Goal: Information Seeking & Learning: Learn about a topic

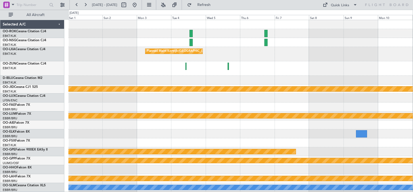
click at [413, 127] on html "[DATE] - [DATE] Refresh Quick Links All Aircraft Planned Maint [GEOGRAPHIC_DATA…" at bounding box center [206, 96] width 413 height 192
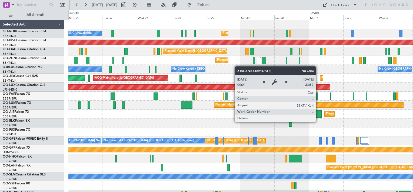
click at [193, 68] on div "A/C Unavailable Planned Maint [GEOGRAPHIC_DATA]-[GEOGRAPHIC_DATA] Planned Maint…" at bounding box center [240, 109] width 345 height 179
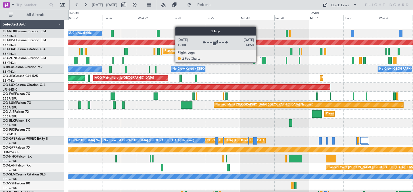
click at [259, 62] on div at bounding box center [259, 60] width 4 height 6
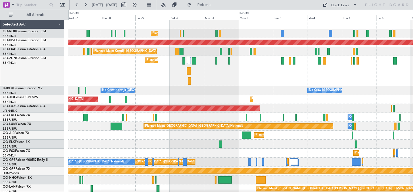
click at [241, 83] on div "Planned Maint Kortrijk-[GEOGRAPHIC_DATA]" at bounding box center [240, 71] width 345 height 30
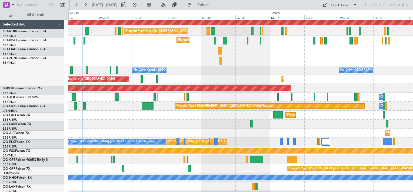
scroll to position [28, 0]
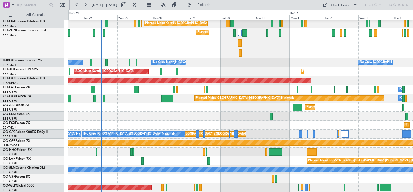
click at [383, 107] on div "Planned Maint [GEOGRAPHIC_DATA] ([GEOGRAPHIC_DATA]) Planned Maint [GEOGRAPHIC_D…" at bounding box center [240, 92] width 345 height 200
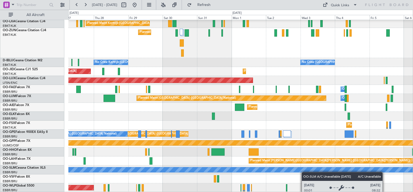
click at [292, 168] on div "Planned Maint [GEOGRAPHIC_DATA] ([GEOGRAPHIC_DATA]) Planned Maint [GEOGRAPHIC_D…" at bounding box center [240, 92] width 345 height 200
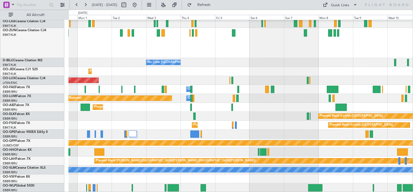
click at [222, 153] on div "Planned Maint [GEOGRAPHIC_DATA] ([GEOGRAPHIC_DATA]) Planned Maint [GEOGRAPHIC_D…" at bounding box center [240, 92] width 345 height 200
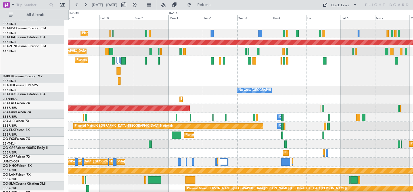
scroll to position [0, 0]
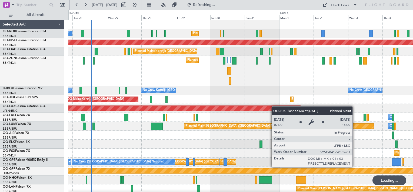
click at [278, 108] on div "Planned Maint Kortrijk-[GEOGRAPHIC_DATA] A/C Unavailable Planned Maint [GEOGRAP…" at bounding box center [240, 120] width 345 height 200
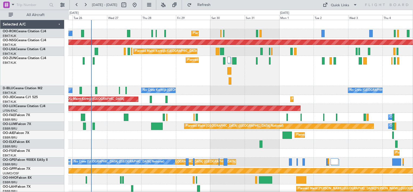
scroll to position [28, 0]
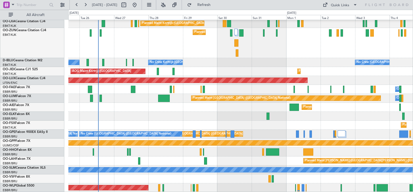
click at [215, 96] on div "Planned Maint [GEOGRAPHIC_DATA] ([GEOGRAPHIC_DATA]) Planned Maint [GEOGRAPHIC_D…" at bounding box center [240, 92] width 345 height 200
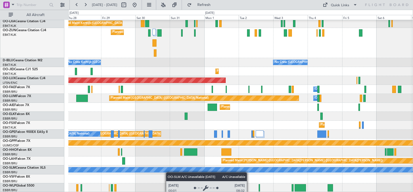
click at [164, 172] on div "Planned Maint [GEOGRAPHIC_DATA] ([GEOGRAPHIC_DATA]) Planned Maint [GEOGRAPHIC_D…" at bounding box center [240, 92] width 345 height 200
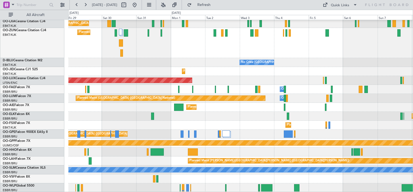
click at [236, 174] on div "Planned Maint [GEOGRAPHIC_DATA] ([GEOGRAPHIC_DATA]) Planned Maint [GEOGRAPHIC_D…" at bounding box center [240, 92] width 345 height 200
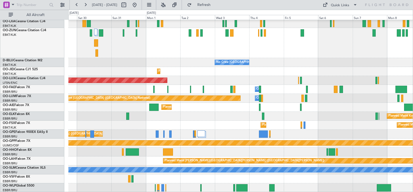
click at [227, 176] on div "Planned Maint [GEOGRAPHIC_DATA] ([GEOGRAPHIC_DATA]) Planned Maint [GEOGRAPHIC_D…" at bounding box center [240, 92] width 345 height 200
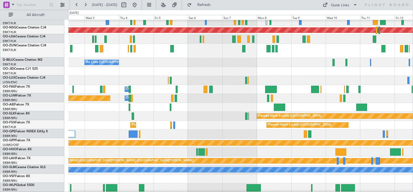
scroll to position [12, 0]
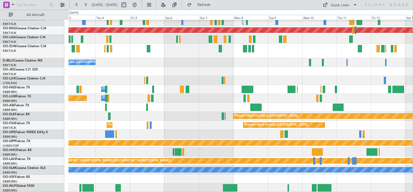
click at [236, 171] on div "Planned Maint [GEOGRAPHIC_DATA] ([GEOGRAPHIC_DATA]) Planned Maint [GEOGRAPHIC_D…" at bounding box center [240, 100] width 345 height 184
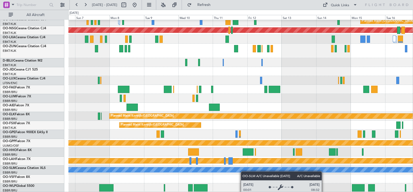
click at [221, 168] on div "Planned Maint [GEOGRAPHIC_DATA] ([GEOGRAPHIC_DATA]) Planned Maint [GEOGRAPHIC_D…" at bounding box center [240, 100] width 345 height 184
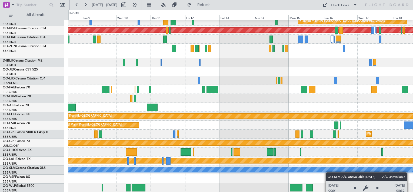
click at [297, 168] on div "Planned Maint [GEOGRAPHIC_DATA] ([GEOGRAPHIC_DATA]) Planned Maint [GEOGRAPHIC_D…" at bounding box center [240, 100] width 345 height 184
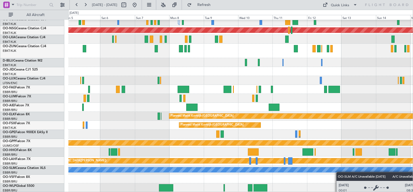
click at [389, 168] on div "Planned Maint [GEOGRAPHIC_DATA] ([GEOGRAPHIC_DATA]) Planned Maint [GEOGRAPHIC_D…" at bounding box center [240, 100] width 345 height 184
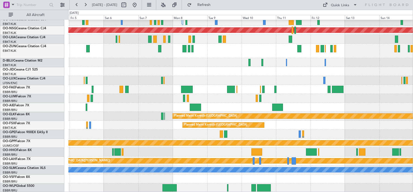
scroll to position [0, 0]
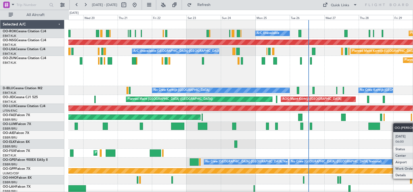
click at [413, 126] on html "[DATE] - [DATE] Refresh Quick Links All Aircraft Planned Maint [GEOGRAPHIC_DATA…" at bounding box center [206, 96] width 413 height 192
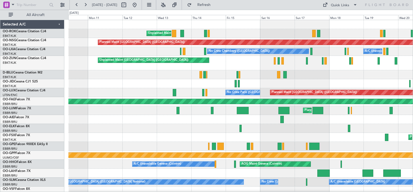
click at [413, 129] on html "[DATE] - [DATE] Refresh Quick Links All Aircraft Unplanned Maint [GEOGRAPHIC_DA…" at bounding box center [206, 96] width 413 height 192
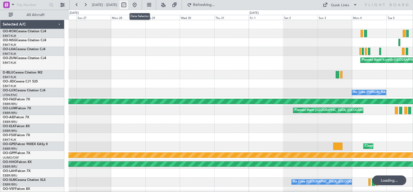
click at [128, 4] on button at bounding box center [124, 5] width 9 height 9
select select "7"
select select "2025"
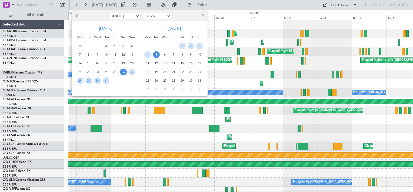
click at [78, 16] on span "Previous month" at bounding box center [77, 15] width 3 height 3
select select "6"
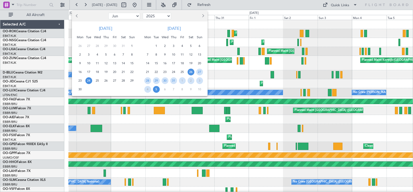
click at [86, 81] on span "24" at bounding box center [88, 80] width 7 height 7
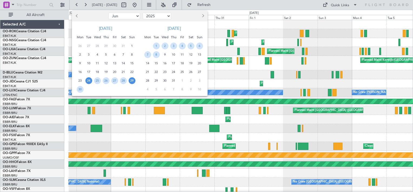
click at [134, 81] on span "29" at bounding box center [132, 80] width 7 height 7
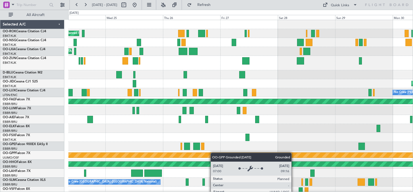
click at [213, 156] on div "Planned Maint Kortrijk-[GEOGRAPHIC_DATA] Planned Maint [GEOGRAPHIC_DATA] ([GEOG…" at bounding box center [240, 112] width 345 height 184
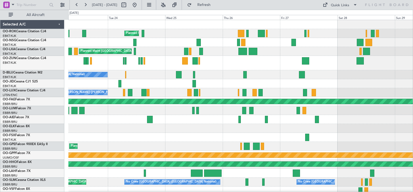
click at [167, 64] on div "Planned Maint Kortrijk-[GEOGRAPHIC_DATA] Planned Maint [GEOGRAPHIC_DATA] ([GEOG…" at bounding box center [240, 112] width 345 height 184
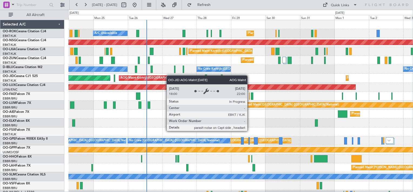
click at [169, 76] on div "Planned Maint Kortrijk-[GEOGRAPHIC_DATA] A/C Unavailable Planned Maint [GEOGRAP…" at bounding box center [240, 109] width 345 height 179
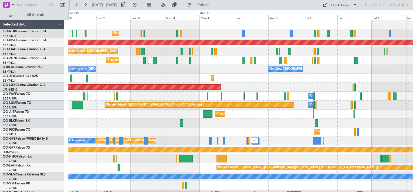
click at [126, 73] on div "No Crew Kortrijk-[GEOGRAPHIC_DATA] No Crew [GEOGRAPHIC_DATA] (Brussels National…" at bounding box center [240, 69] width 345 height 9
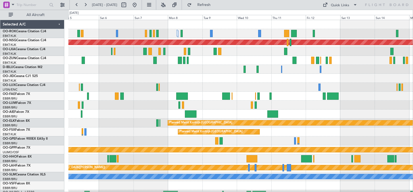
click at [206, 69] on div "No Crew [GEOGRAPHIC_DATA] ([GEOGRAPHIC_DATA] National)" at bounding box center [240, 69] width 345 height 9
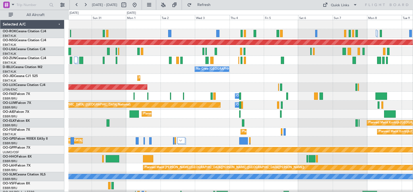
click at [413, 111] on html "05 Sep 2025 - 15 Sep 2025 Refresh Quick Links All Aircraft Planned Maint Kortri…" at bounding box center [206, 96] width 413 height 192
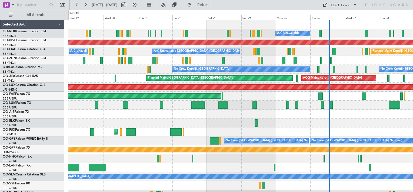
click at [374, 160] on div "A/C Unavailable Planned Maint Kortrijk-Wevelgem Planned Maint Paris (Le Bourget…" at bounding box center [240, 109] width 345 height 179
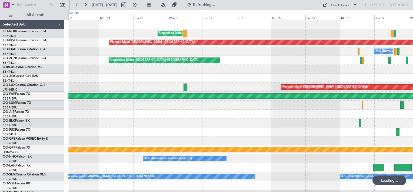
click at [413, 166] on html "18 Aug 2025 - 28 Aug 2025 Refreshing... Quick Links All Aircraft Unplanned Main…" at bounding box center [206, 96] width 413 height 192
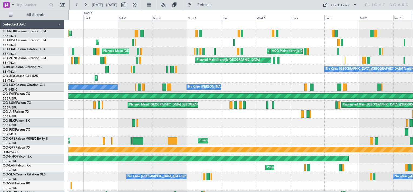
click at [249, 135] on div "Planned Maint Kortrijk-Wevelgem Unplanned Maint Kortrijk-Wevelgem Planned Maint…" at bounding box center [240, 109] width 345 height 179
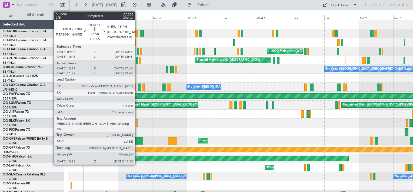
click at [137, 140] on div at bounding box center [138, 140] width 11 height 7
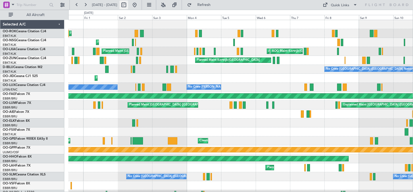
click at [128, 5] on button at bounding box center [124, 5] width 9 height 9
select select "7"
select select "2025"
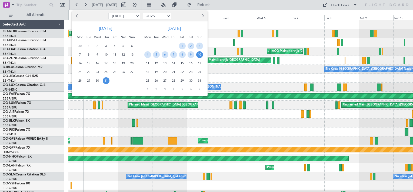
click at [200, 14] on button "Next month" at bounding box center [203, 16] width 6 height 9
select select "8"
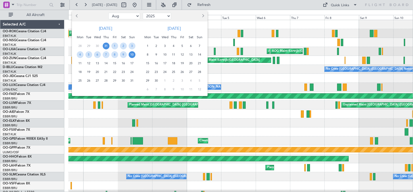
click at [79, 80] on span "25" at bounding box center [80, 80] width 7 height 7
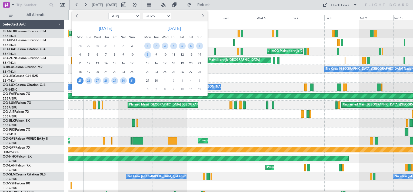
click at [132, 80] on span "31" at bounding box center [132, 80] width 7 height 7
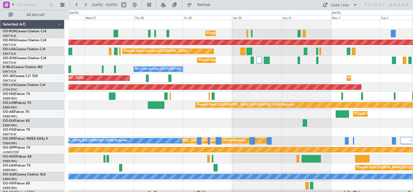
click at [116, 118] on div "Planned Maint [GEOGRAPHIC_DATA] ([GEOGRAPHIC_DATA])" at bounding box center [240, 113] width 345 height 9
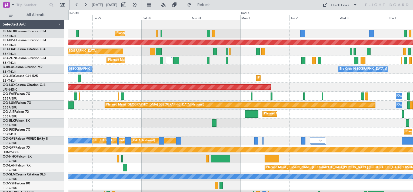
click at [173, 100] on div "Owner Melsbroek Air Base" at bounding box center [240, 95] width 345 height 9
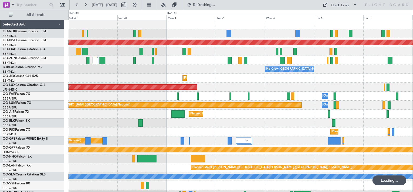
click at [237, 91] on div "Planned Maint Kortrijk-Wevelgem Planned Maint Paris (Le Bourget) Planned Maint …" at bounding box center [240, 109] width 345 height 179
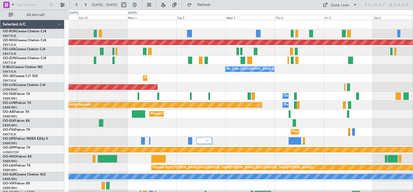
click at [276, 75] on div "Planned Maint Kortrijk-Wevelgem Planned Maint Paris (Le Bourget) Planned Maint …" at bounding box center [240, 109] width 345 height 179
